Goal: Find specific page/section: Find specific page/section

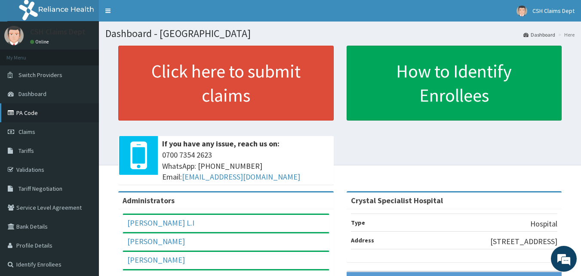
click at [39, 113] on link "PA Code" at bounding box center [49, 112] width 99 height 19
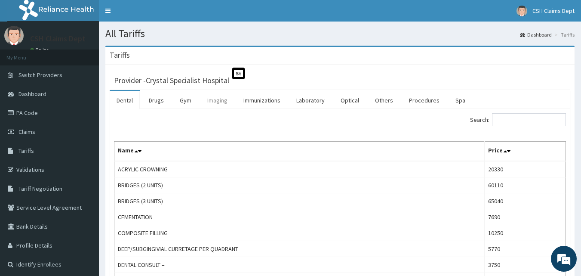
click at [222, 98] on link "Imaging" at bounding box center [217, 100] width 34 height 18
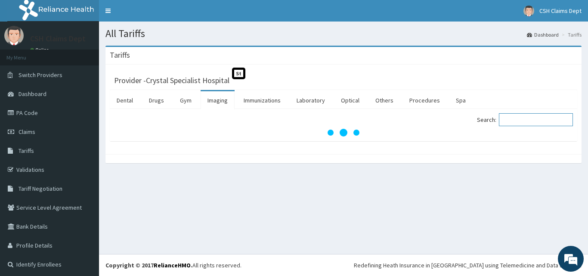
click at [524, 120] on input "Search:" at bounding box center [536, 119] width 74 height 13
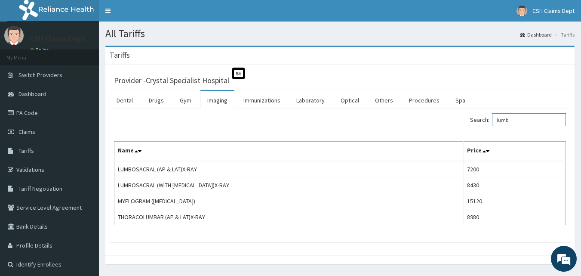
type input "lumb"
